Goal: Navigation & Orientation: Find specific page/section

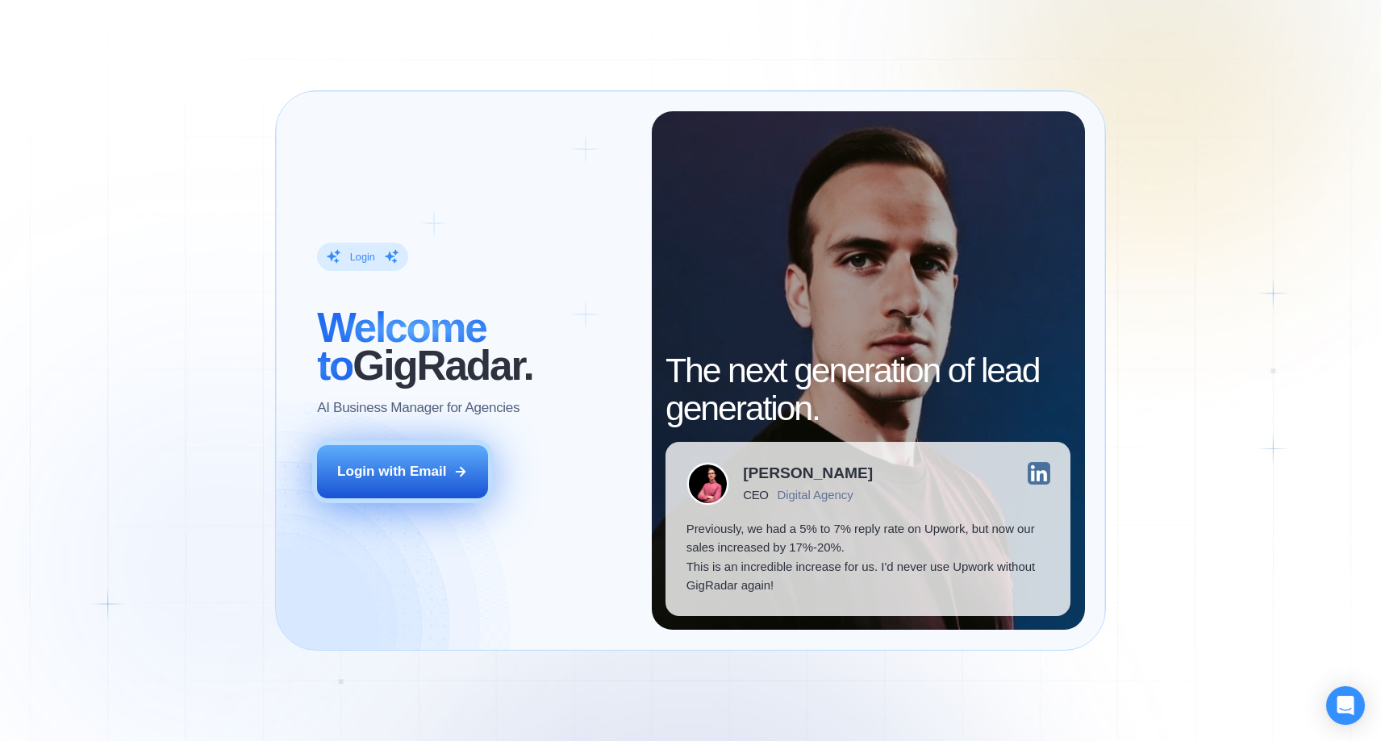
click at [346, 465] on div "Login with Email" at bounding box center [391, 471] width 109 height 19
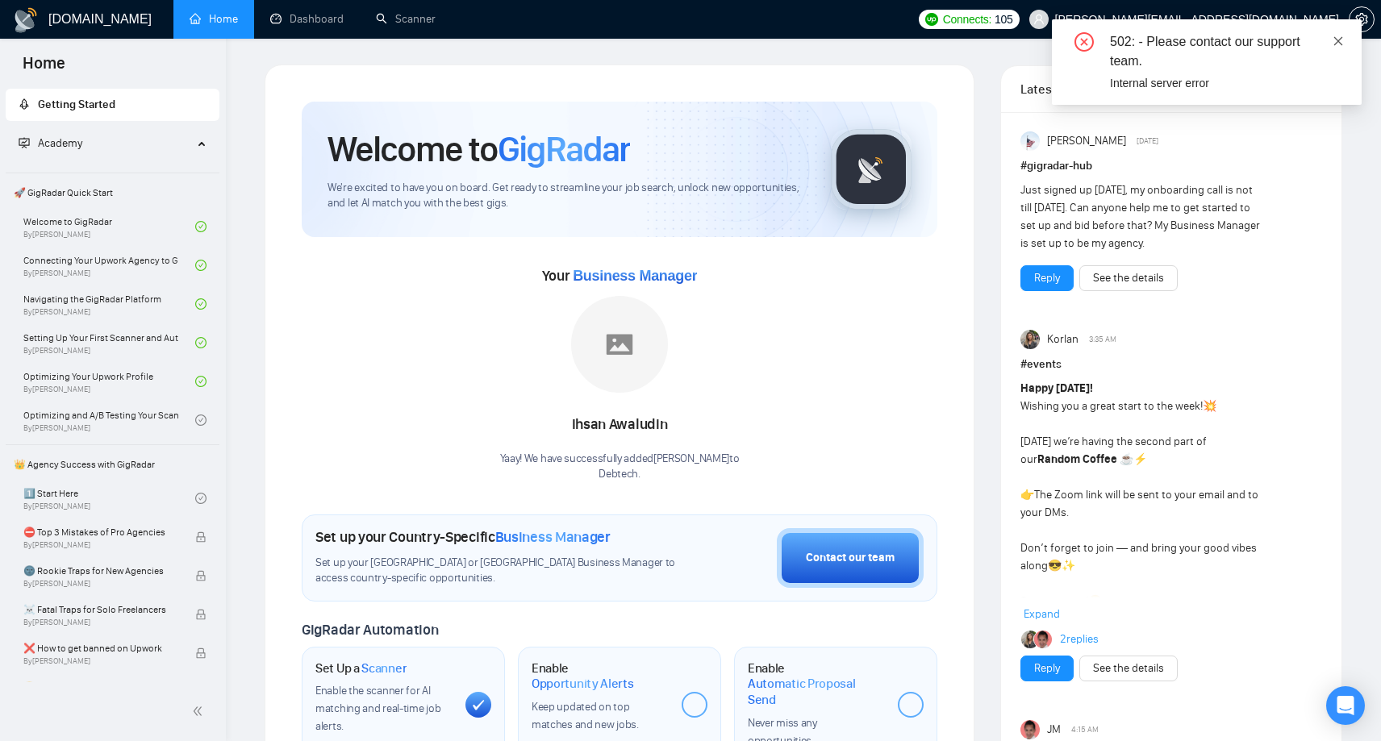
click at [1340, 35] on icon "close" at bounding box center [1338, 40] width 11 height 11
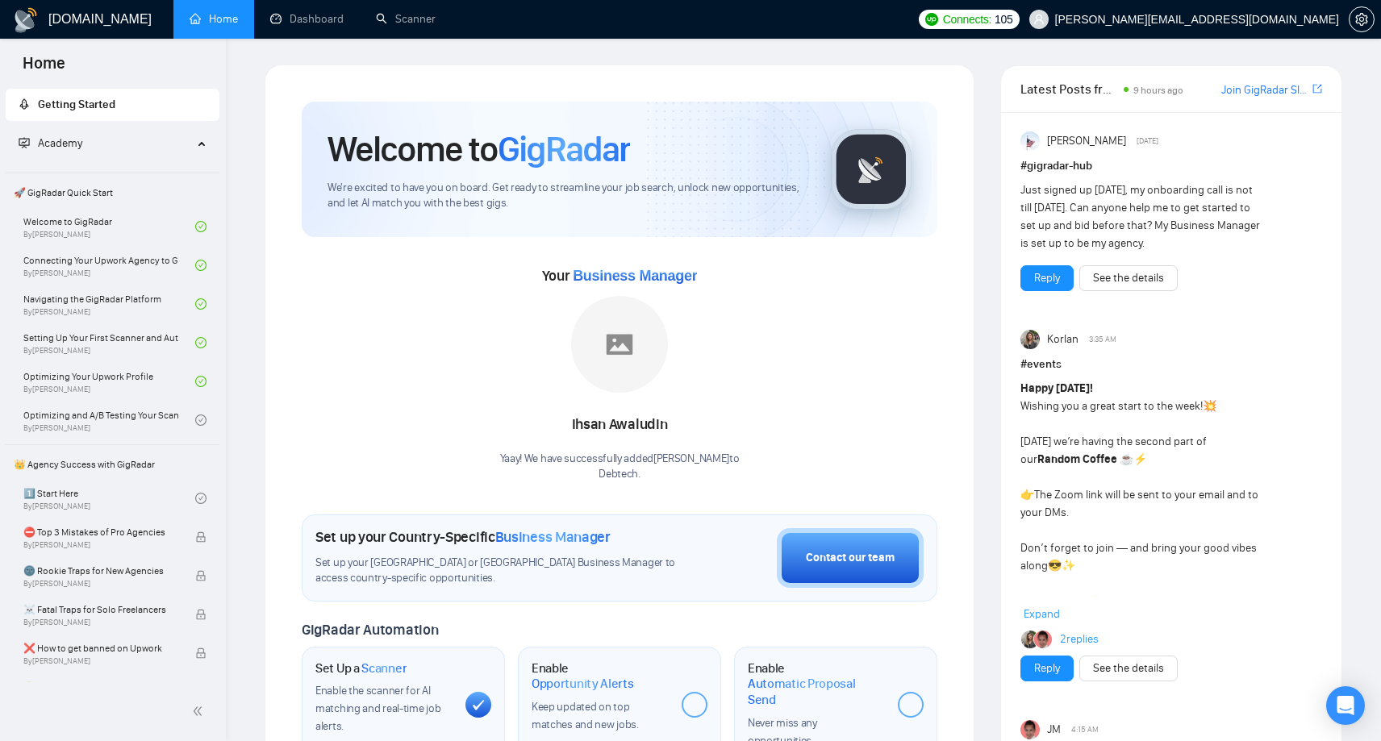
click at [102, 100] on span "Getting Started" at bounding box center [76, 105] width 77 height 14
